Goal: Information Seeking & Learning: Learn about a topic

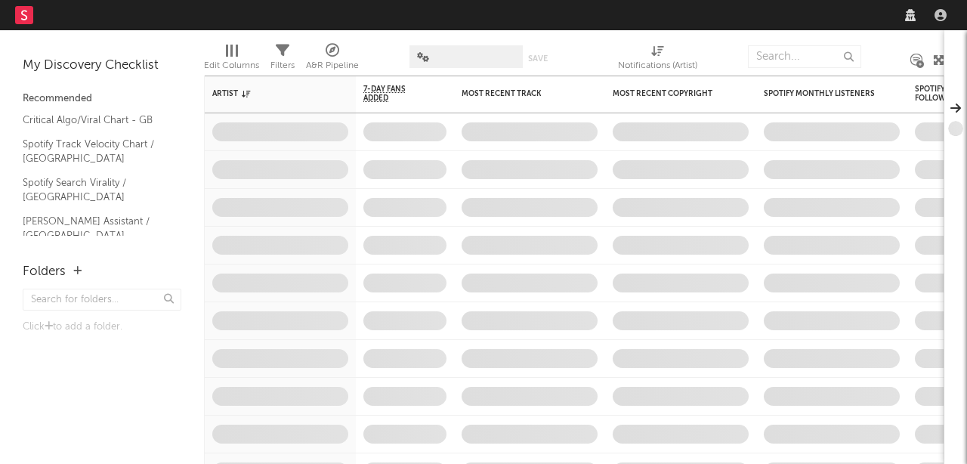
select select "recorded_music"
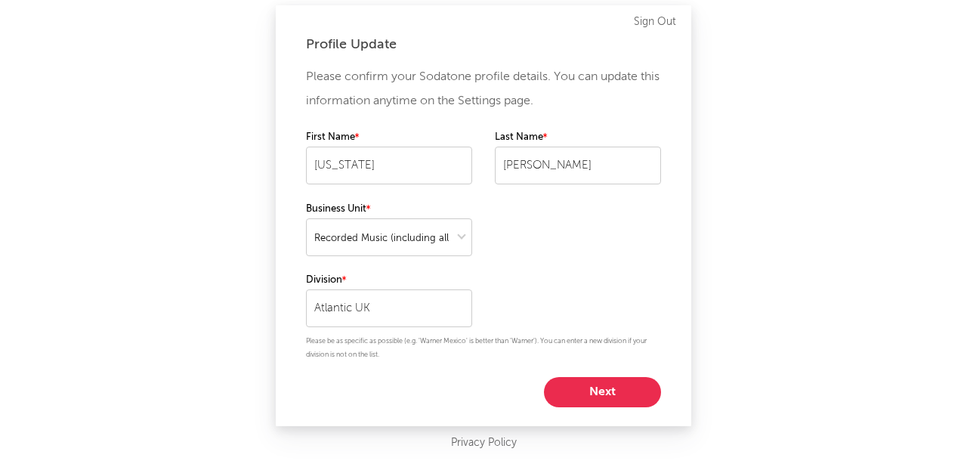
click at [628, 388] on button "Next" at bounding box center [602, 392] width 117 height 30
select select "marketing"
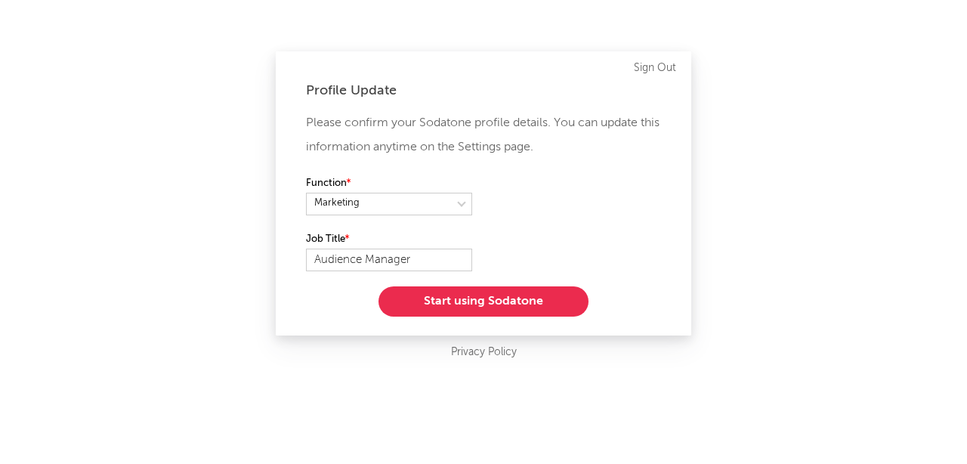
click at [533, 304] on button "Start using Sodatone" at bounding box center [483, 301] width 210 height 30
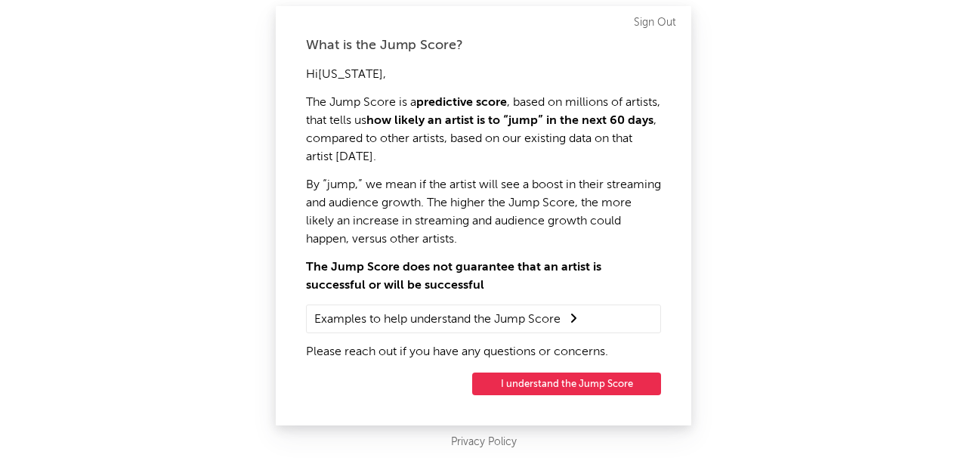
click at [628, 385] on button "I understand the Jump Score" at bounding box center [566, 383] width 189 height 23
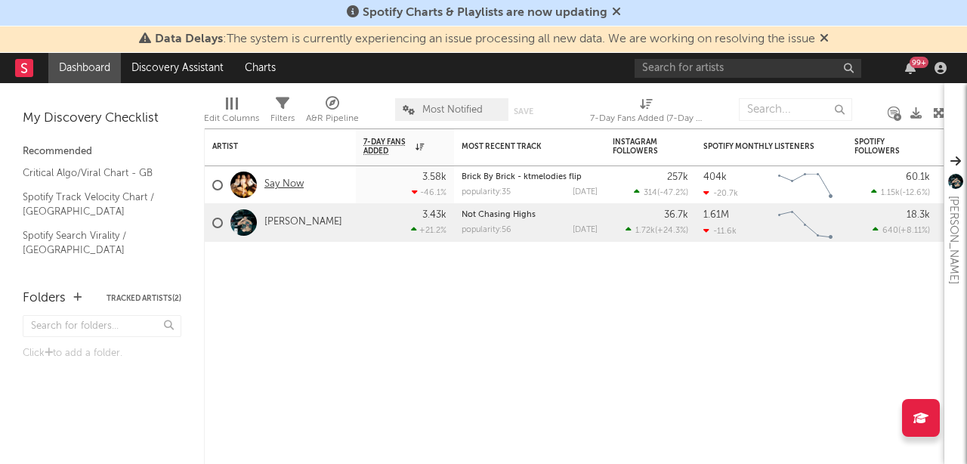
click at [285, 187] on link "Say Now" at bounding box center [283, 184] width 39 height 13
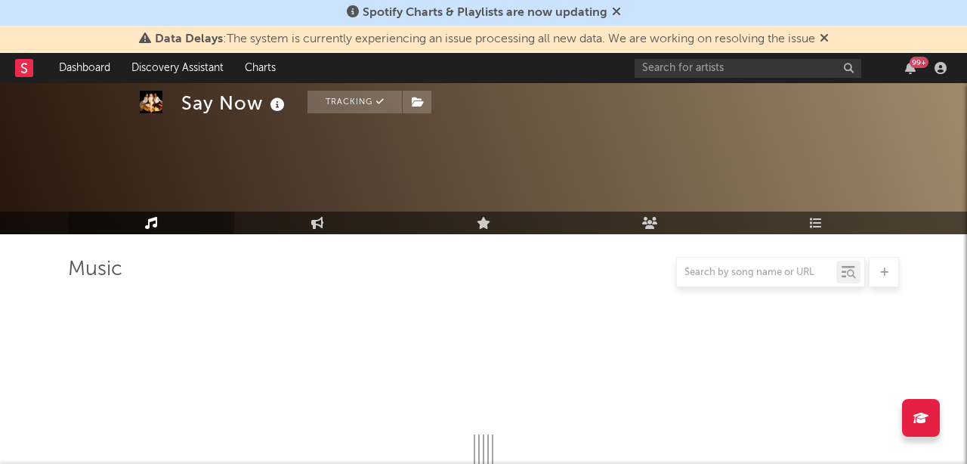
scroll to position [171, 0]
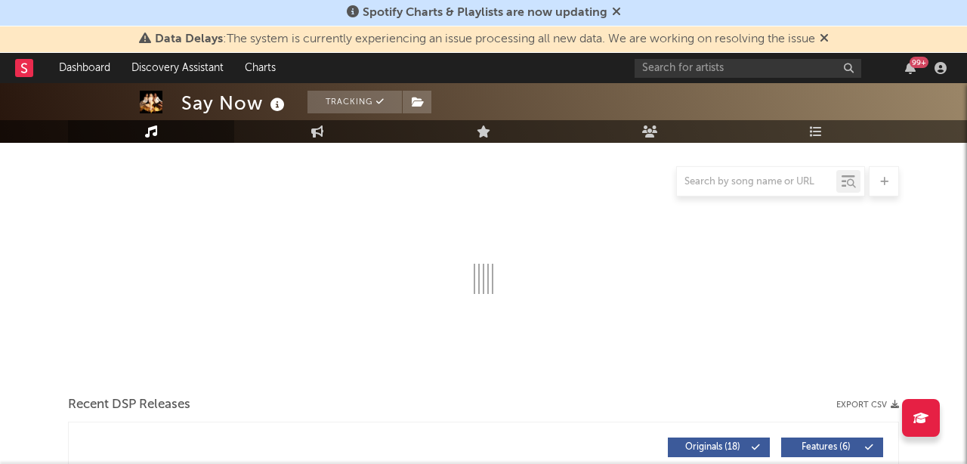
select select "6m"
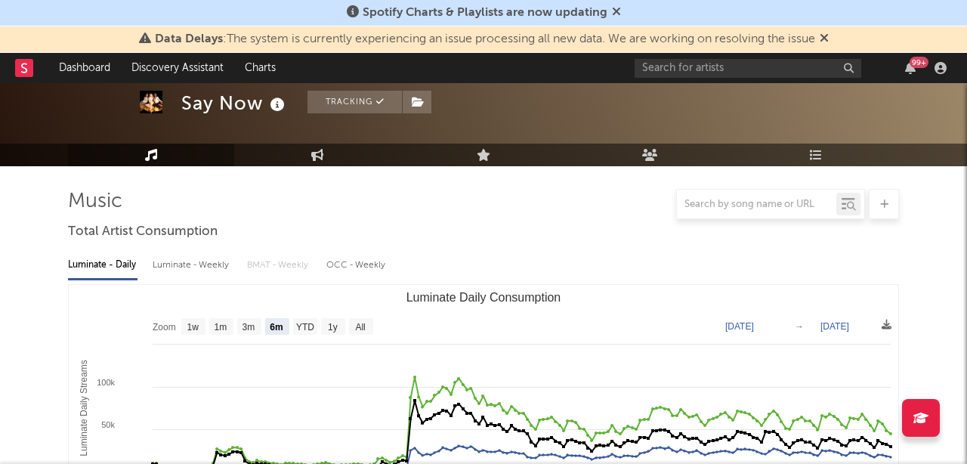
scroll to position [0, 0]
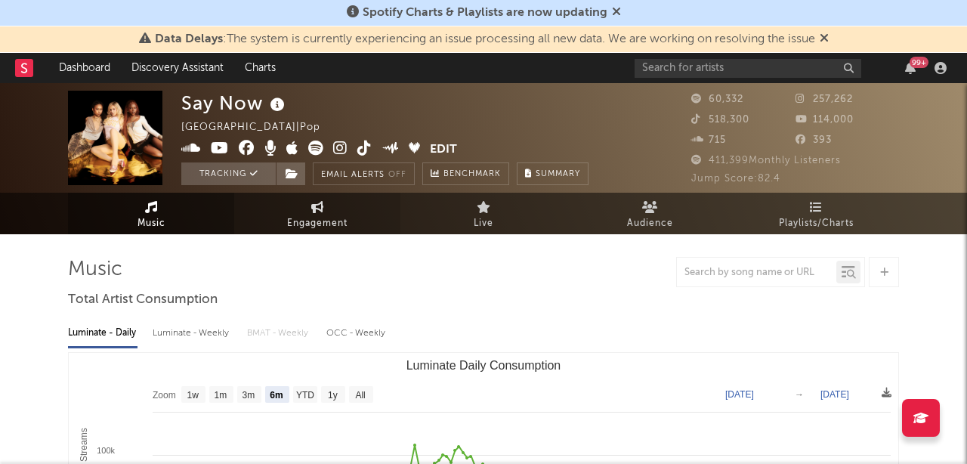
click at [355, 220] on link "Engagement" at bounding box center [317, 214] width 166 height 42
select select "1w"
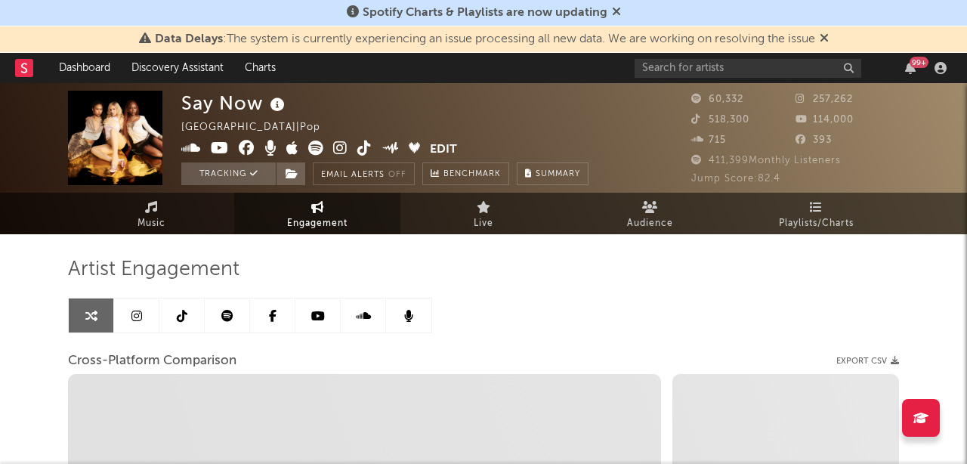
click at [130, 322] on link at bounding box center [136, 315] width 45 height 34
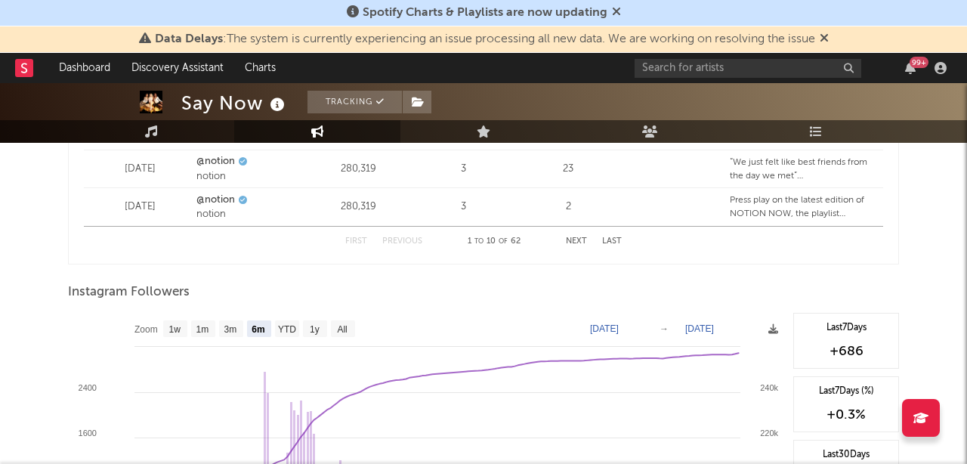
scroll to position [2336, 0]
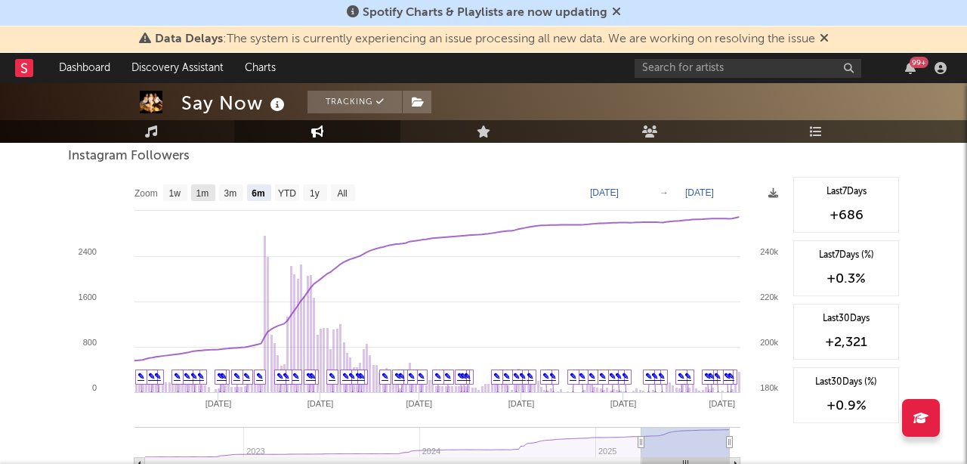
click at [199, 190] on text "1m" at bounding box center [202, 193] width 13 height 11
select select "1m"
type input "[DATE]"
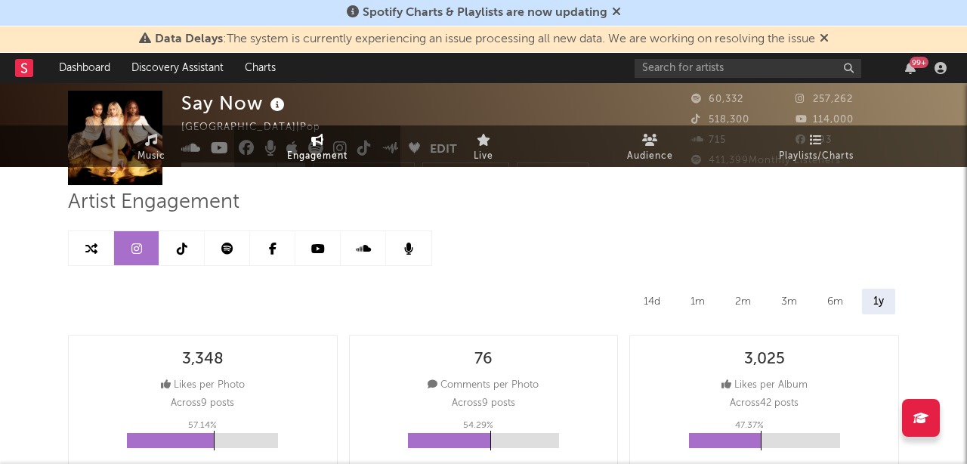
scroll to position [0, 0]
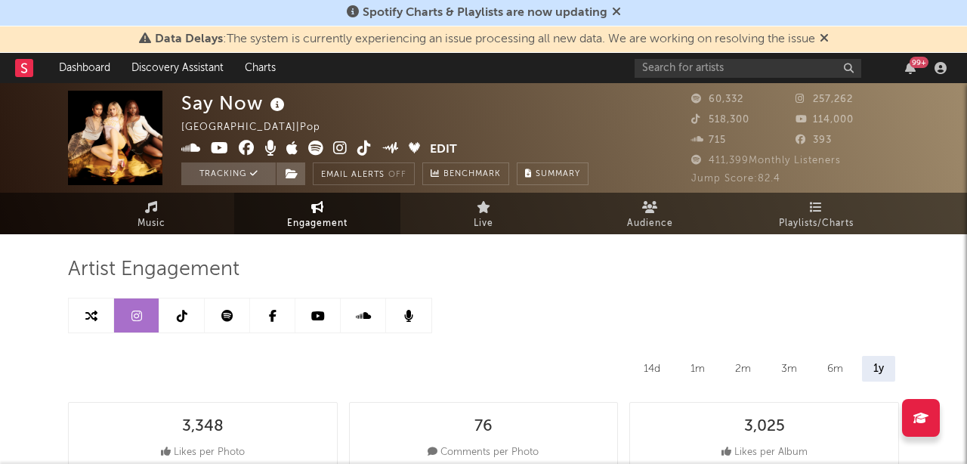
click at [178, 321] on icon at bounding box center [182, 316] width 11 height 12
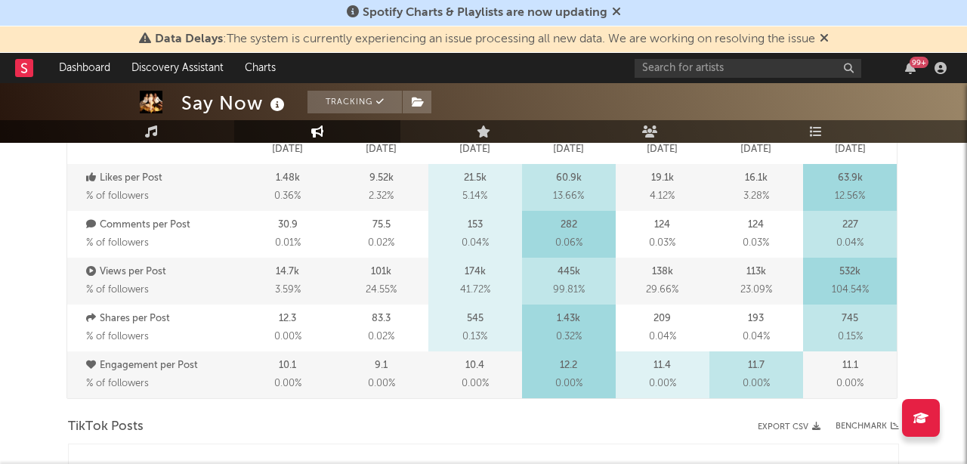
select select "6m"
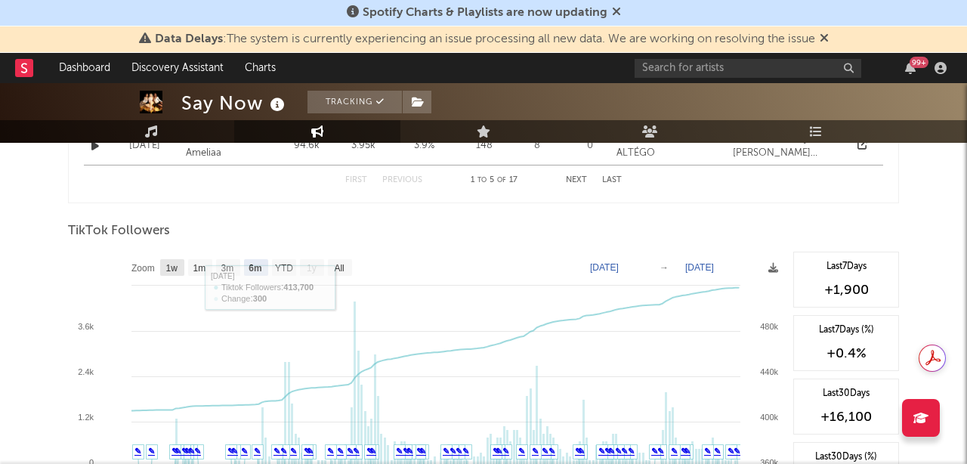
click at [166, 263] on text "1w" at bounding box center [172, 268] width 12 height 11
select select "1w"
type input "[DATE]"
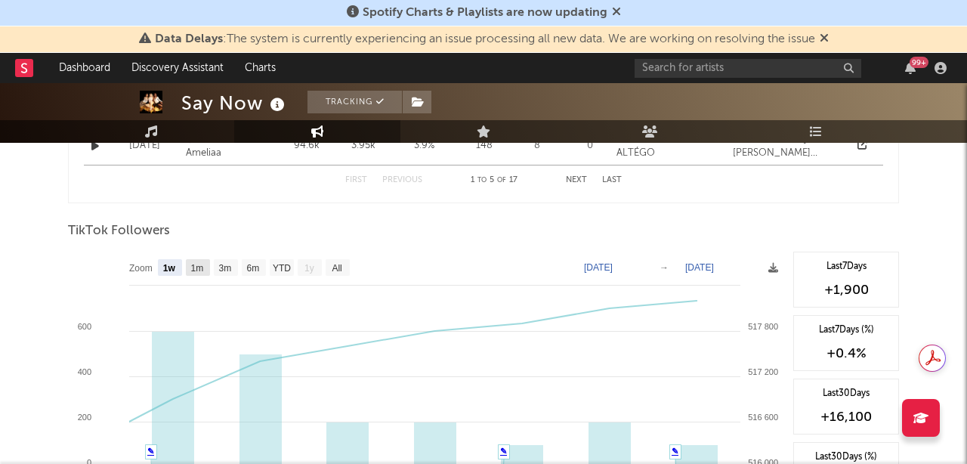
click at [199, 264] on text "1m" at bounding box center [197, 268] width 13 height 11
select select "1m"
type input "[DATE]"
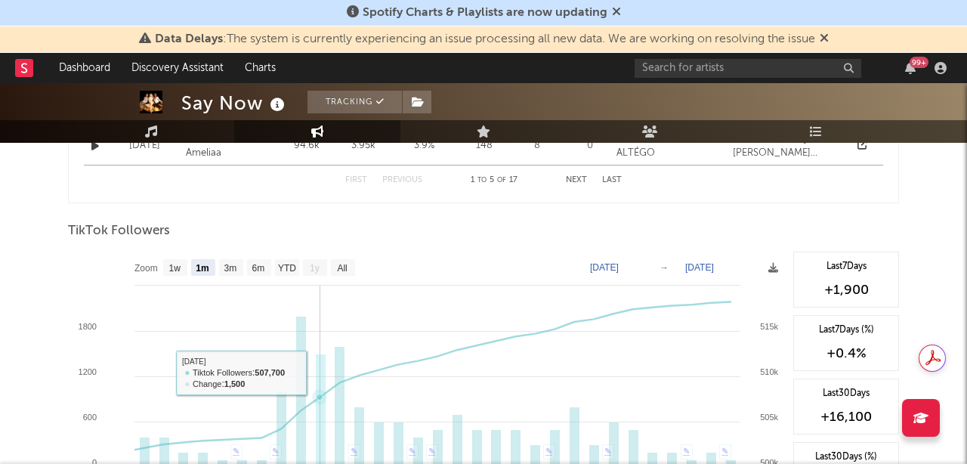
scroll to position [1419, 0]
